Goal: Task Accomplishment & Management: Use online tool/utility

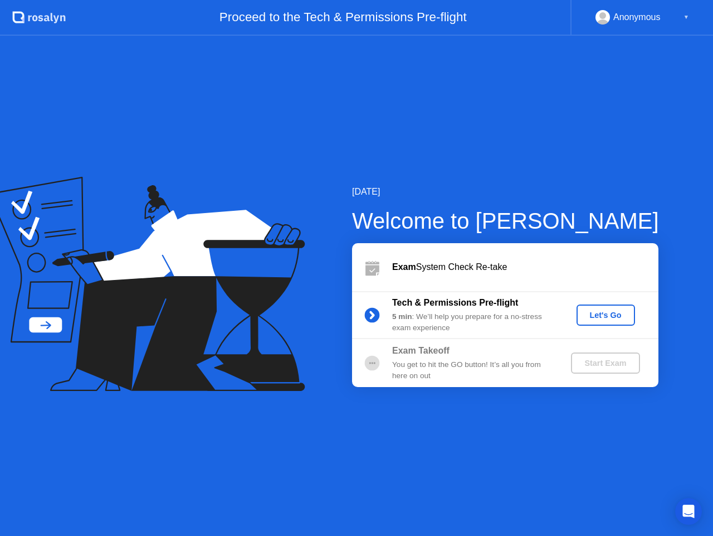
click at [599, 317] on div "Let's Go" at bounding box center [606, 314] width 50 height 9
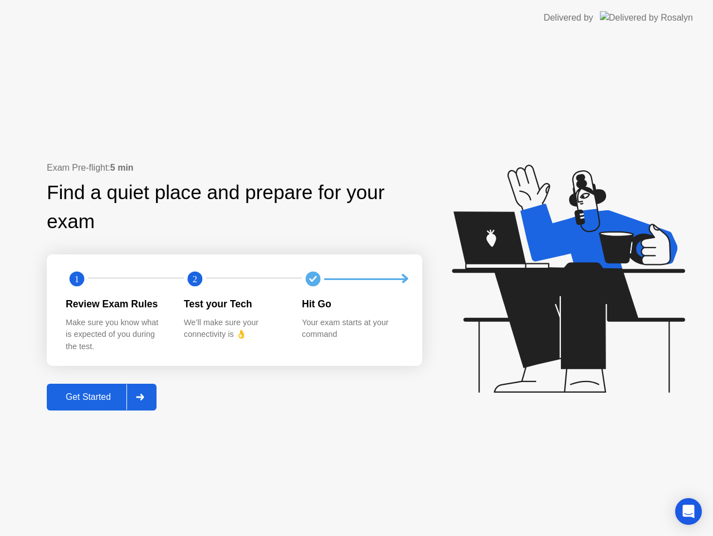
click at [104, 409] on button "Get Started" at bounding box center [102, 397] width 110 height 27
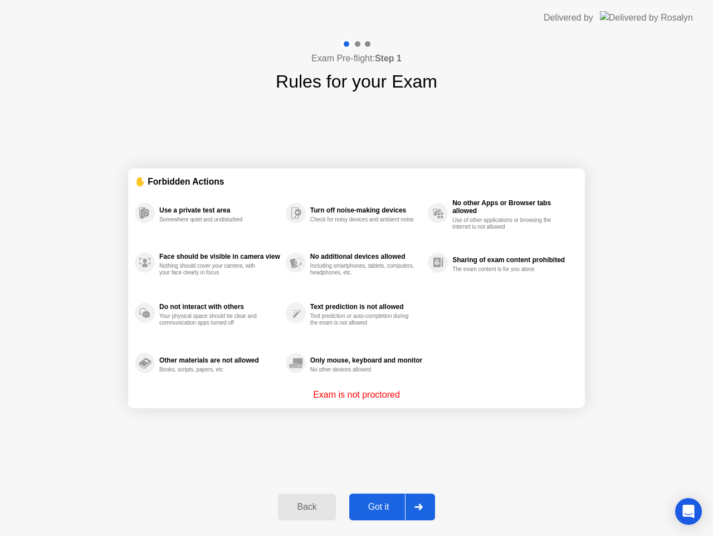
click at [398, 504] on div "Got it" at bounding box center [379, 507] width 52 height 10
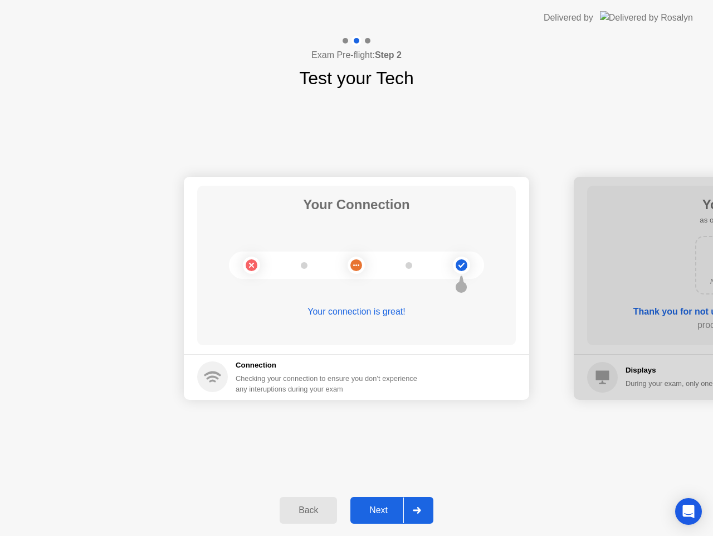
click at [381, 506] on div "Next" at bounding box center [379, 510] width 50 height 10
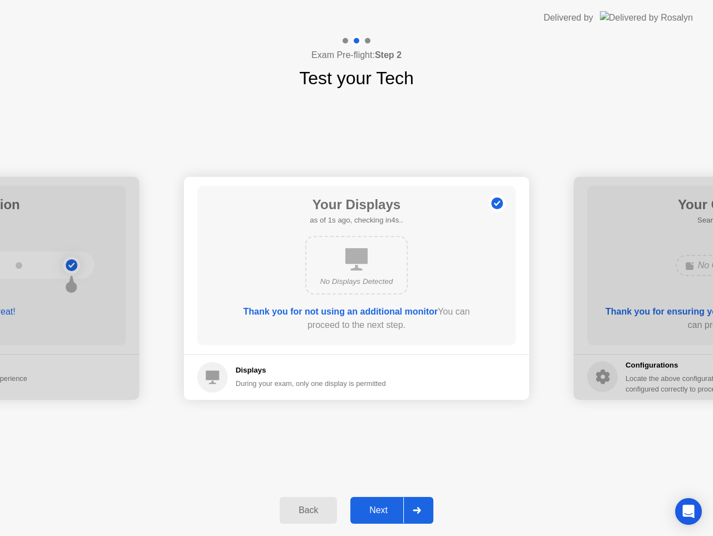
click at [387, 505] on div "Next" at bounding box center [379, 510] width 50 height 10
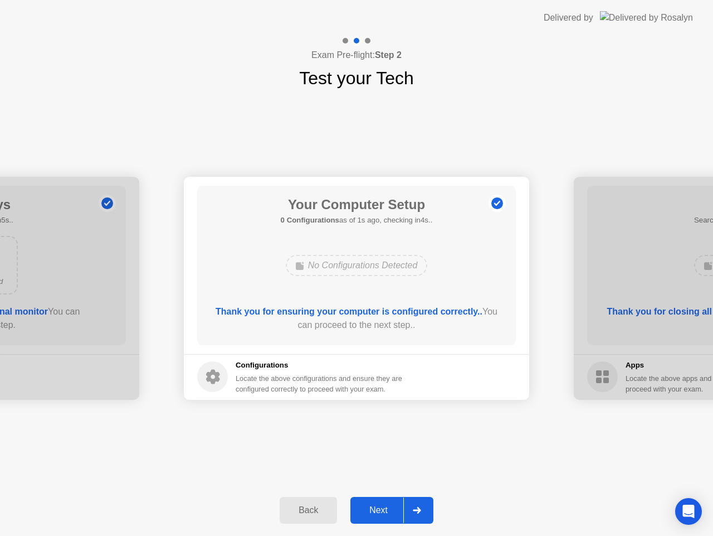
click at [382, 509] on div "Next" at bounding box center [379, 510] width 50 height 10
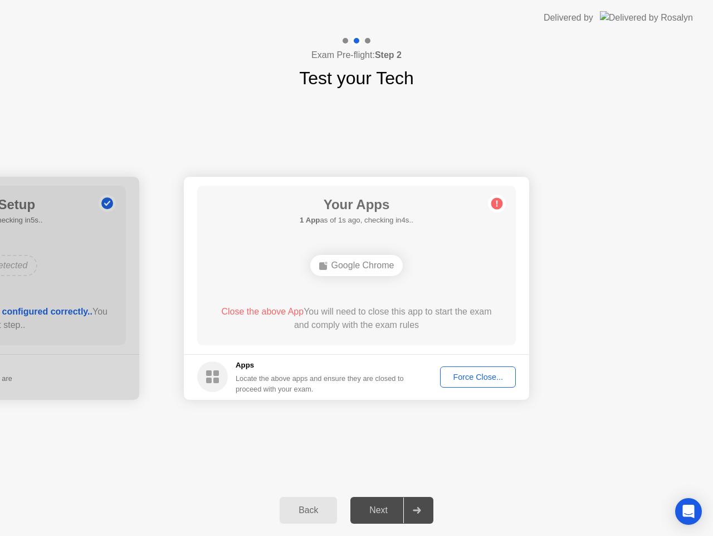
click at [462, 373] on div "Force Close..." at bounding box center [478, 376] width 68 height 9
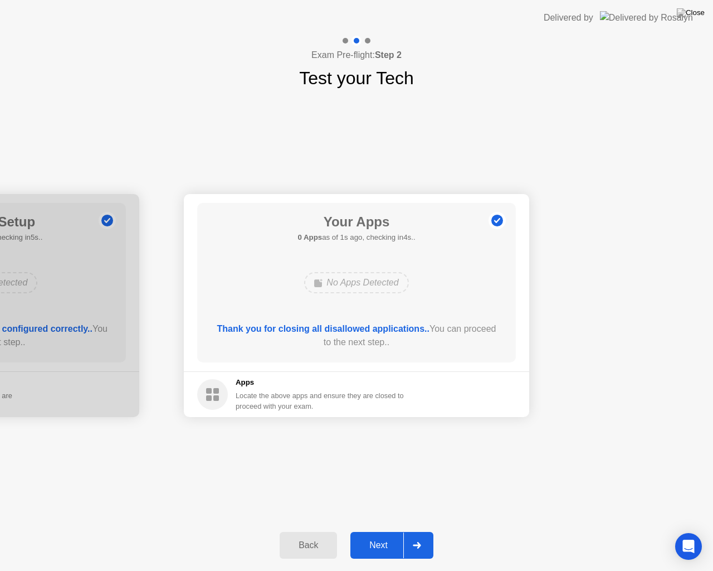
click at [391, 535] on button "Next" at bounding box center [392, 545] width 83 height 27
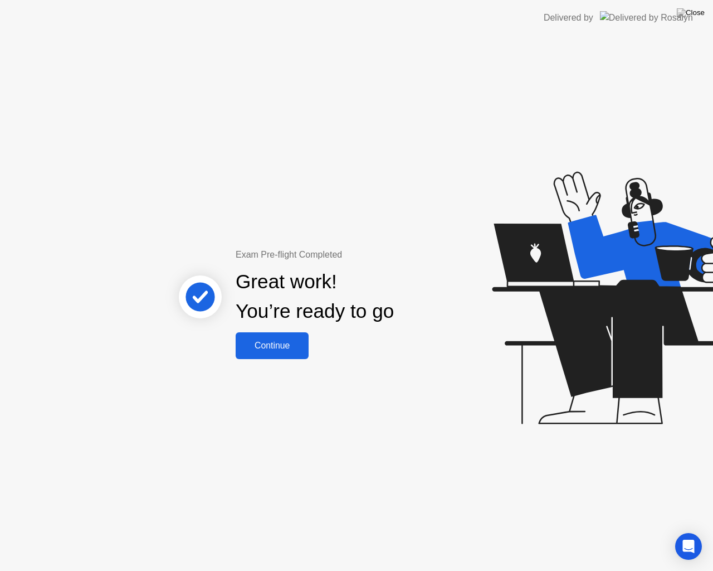
click at [294, 346] on div "Continue" at bounding box center [272, 346] width 66 height 10
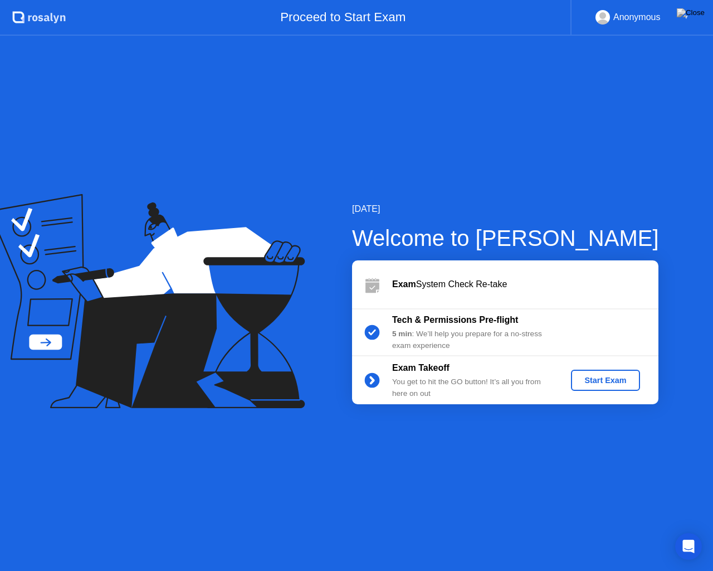
click at [621, 381] on div "Start Exam" at bounding box center [606, 380] width 60 height 9
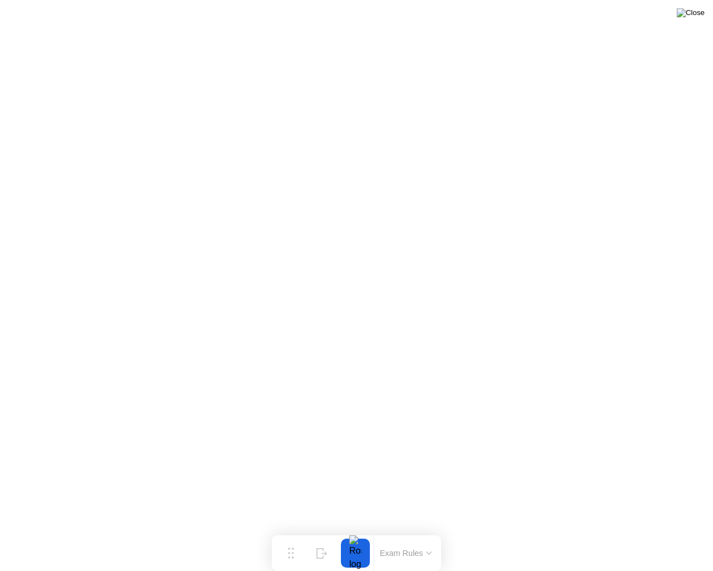
click at [700, 17] on img at bounding box center [691, 12] width 28 height 9
click div "End Proctoring Session"
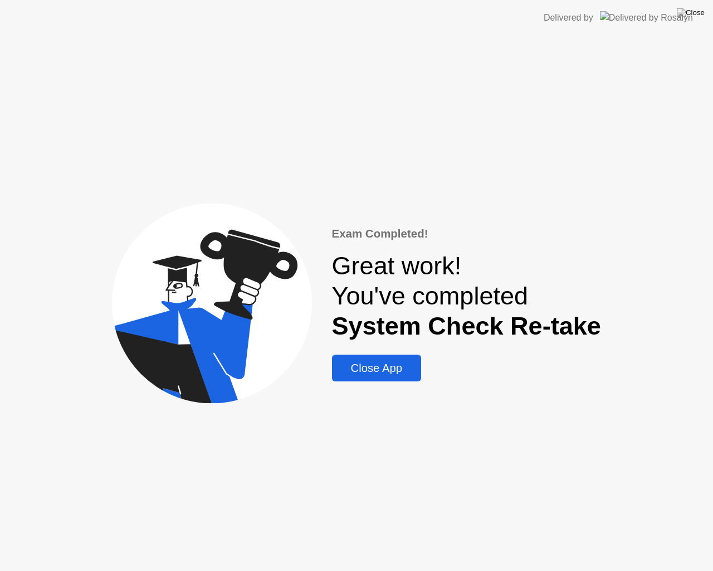
click at [391, 371] on div "Close App" at bounding box center [377, 368] width 82 height 13
